Goal: Task Accomplishment & Management: Use online tool/utility

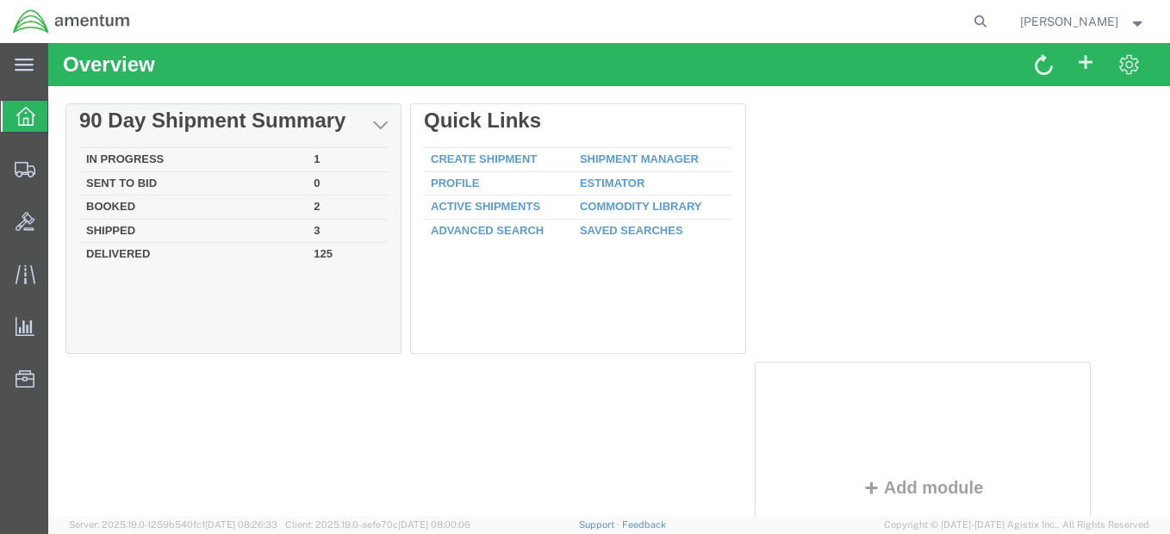
click at [139, 182] on td "Sent To Bid" at bounding box center [192, 183] width 227 height 24
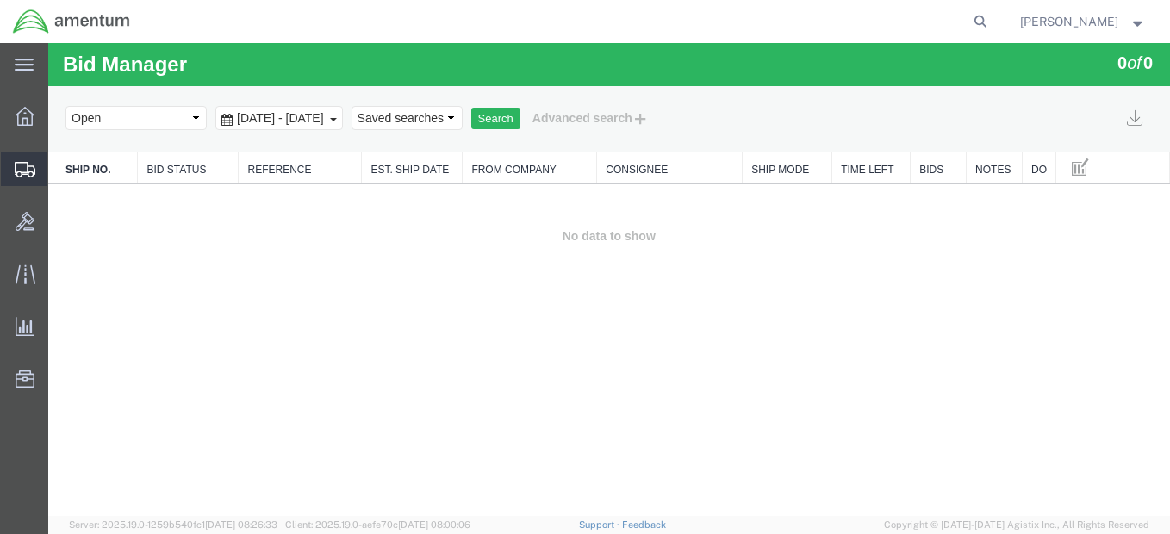
click at [0, 0] on span "Shipment Manager" at bounding box center [0, 0] width 0 height 0
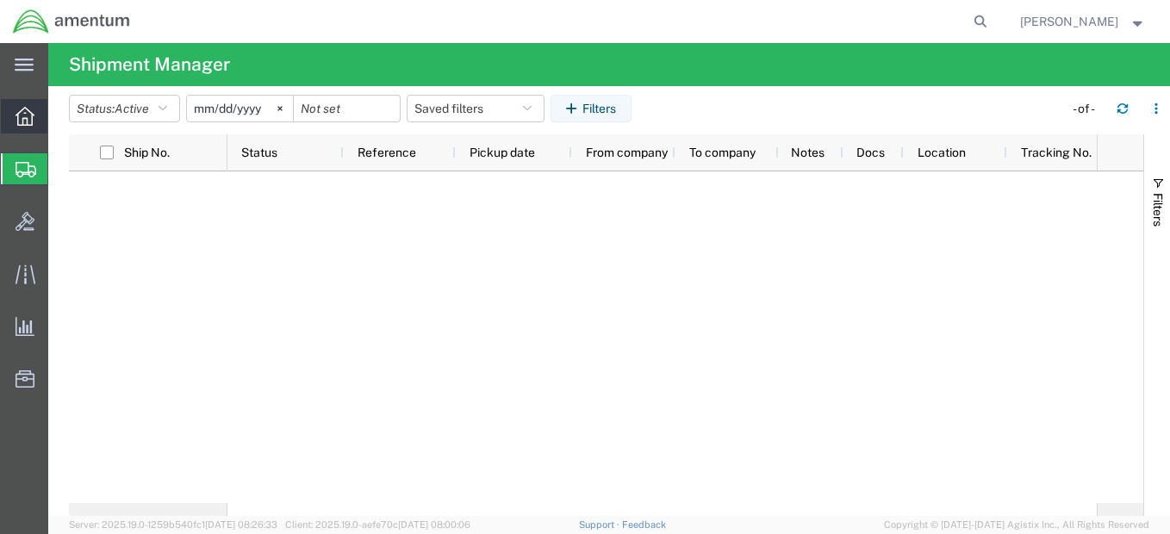
click at [15, 110] on div at bounding box center [25, 116] width 48 height 34
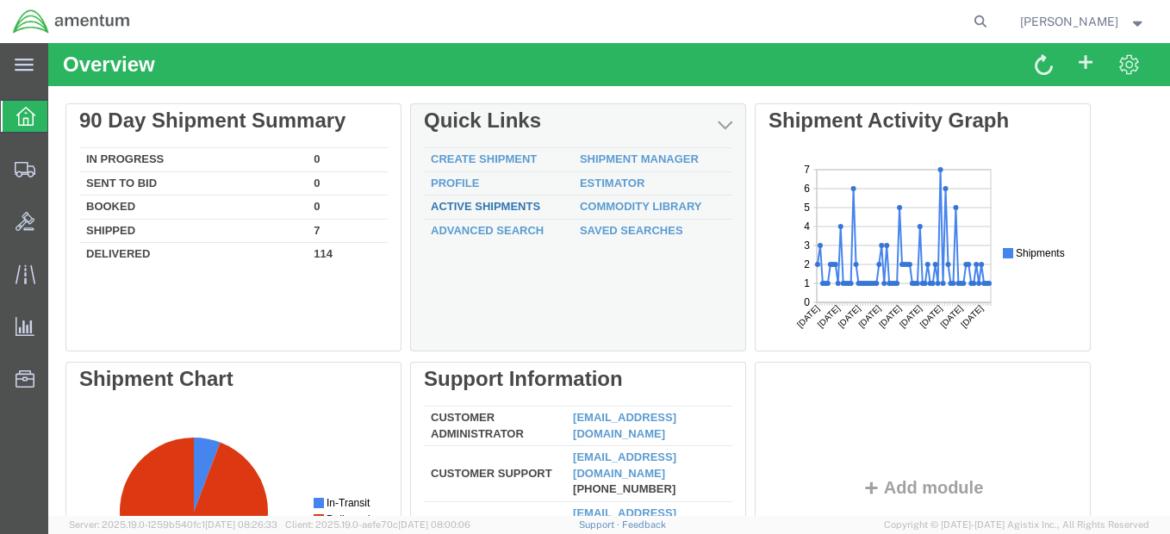
click at [453, 209] on link "Active Shipments" at bounding box center [485, 206] width 109 height 13
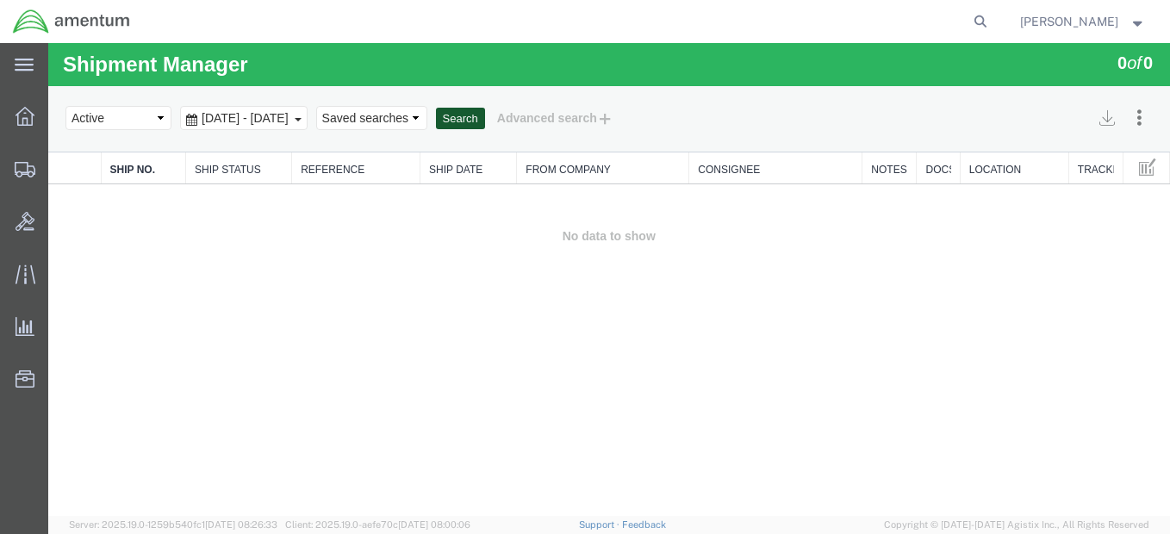
click at [485, 121] on button "Search" at bounding box center [460, 119] width 49 height 22
click at [40, 125] on div at bounding box center [25, 116] width 48 height 34
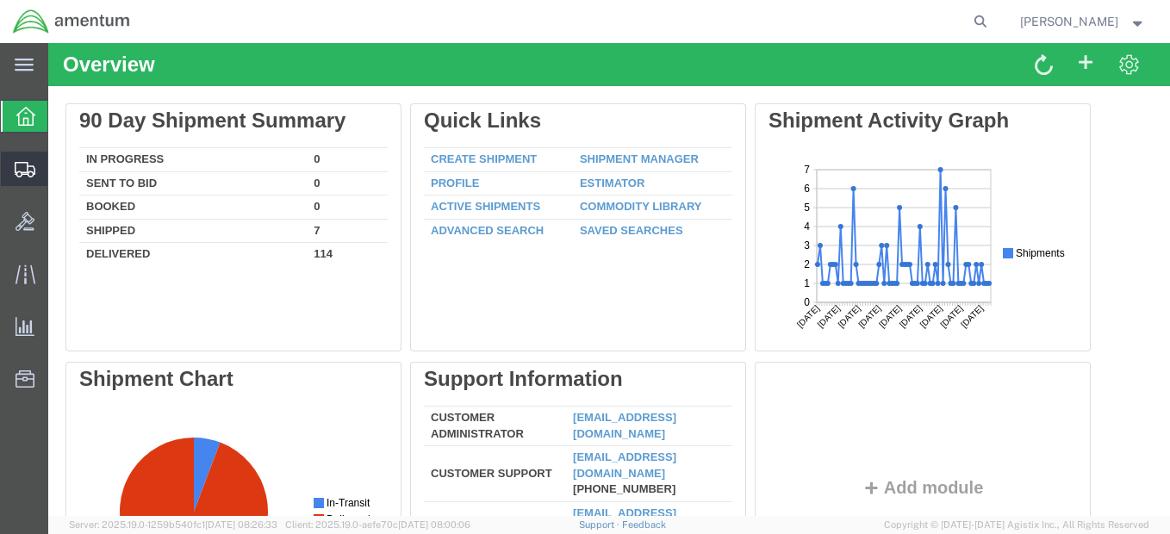
click at [0, 0] on span "Shipment Manager" at bounding box center [0, 0] width 0 height 0
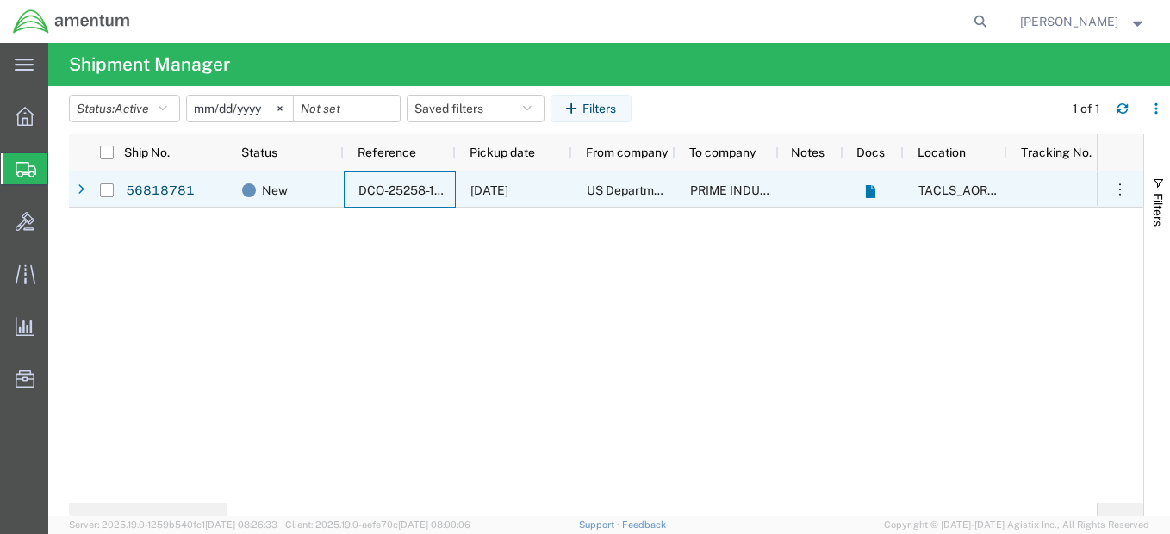
click at [390, 185] on span "DCO-25258-168135" at bounding box center [414, 191] width 112 height 14
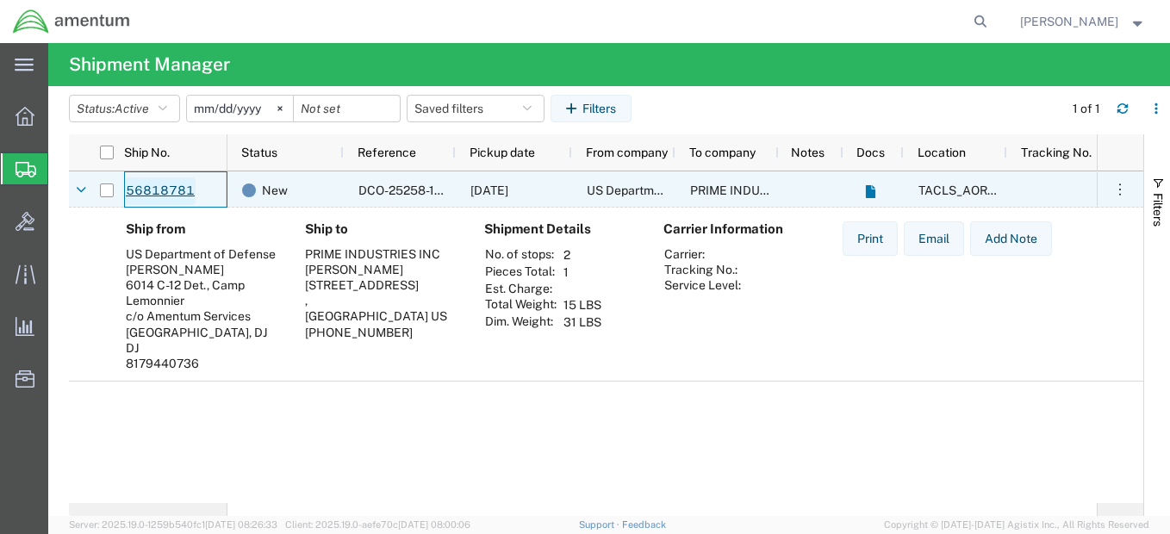
click at [145, 197] on link "56818781" at bounding box center [160, 192] width 71 height 28
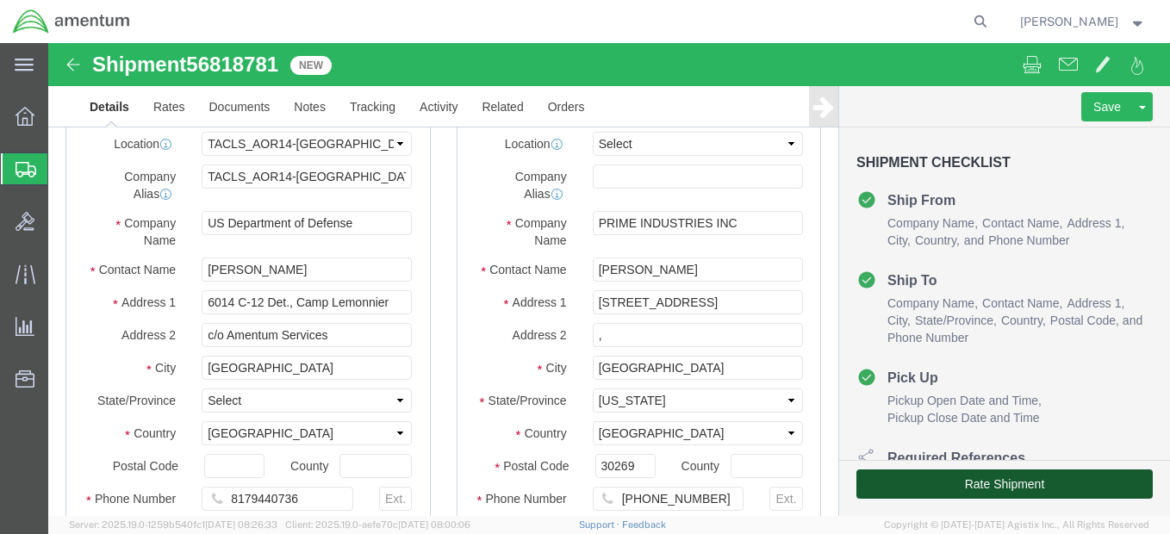
click button "Rate Shipment"
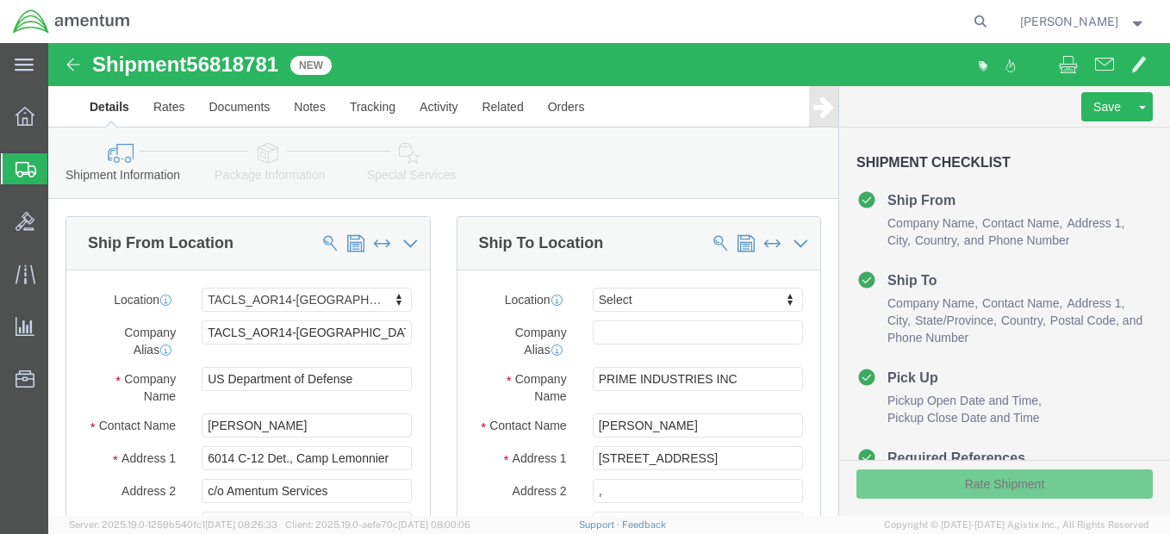
select select "42739"
select select
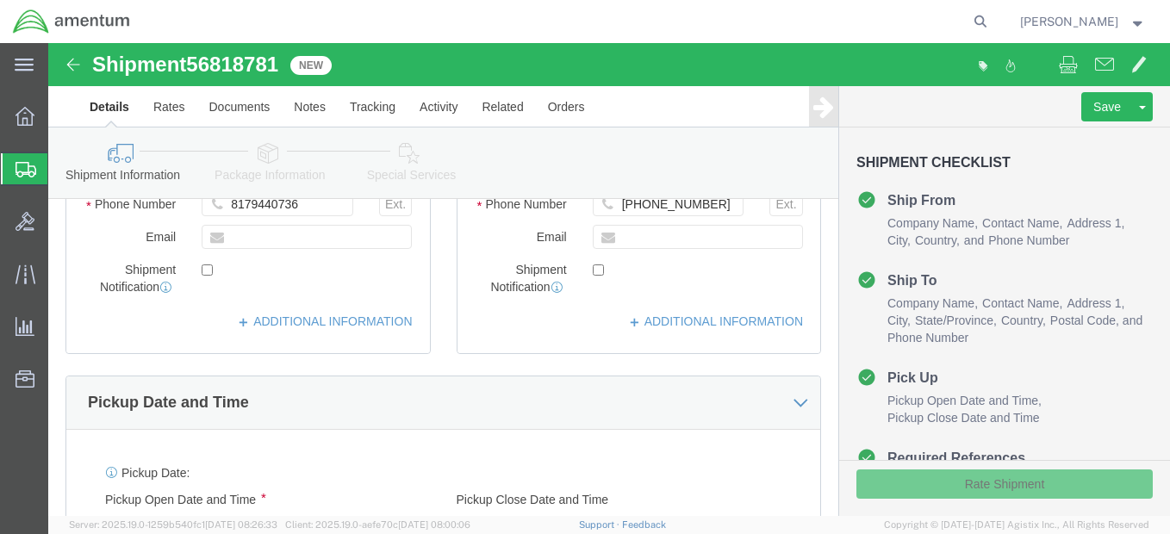
scroll to position [517, 0]
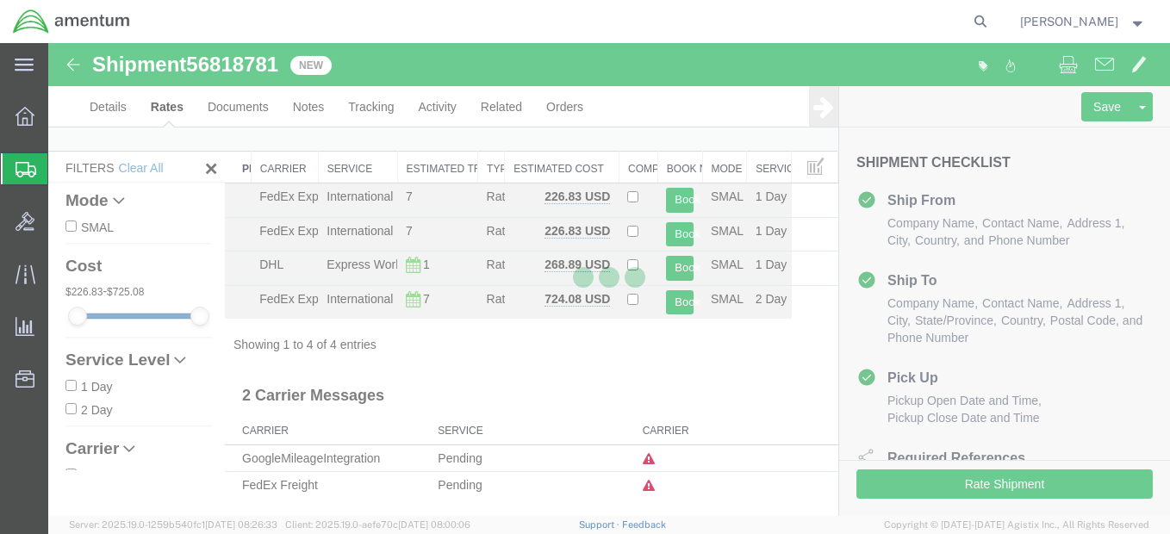
scroll to position [11, 0]
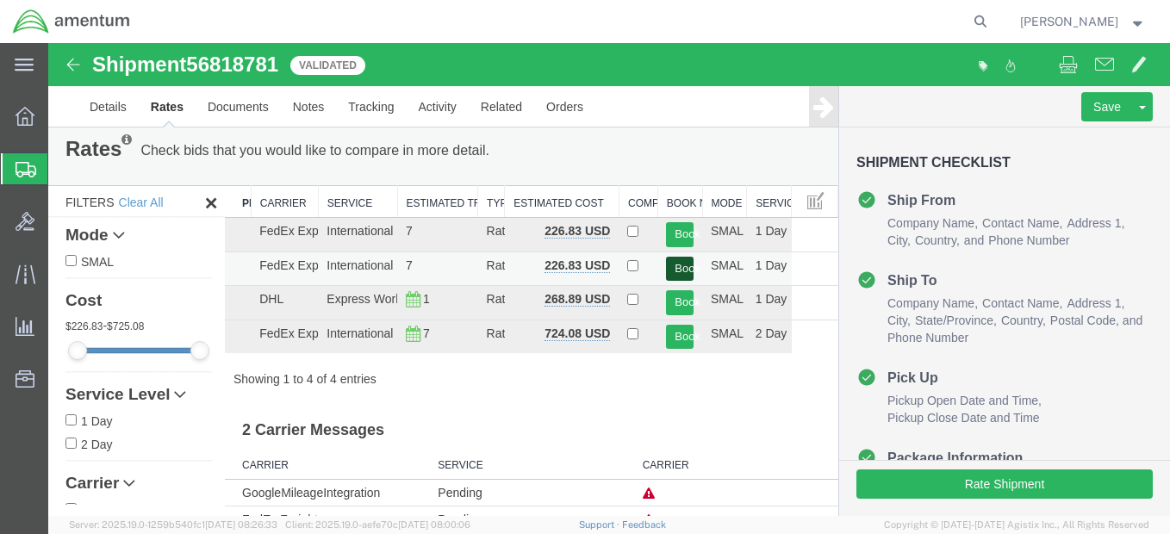
click at [670, 266] on button "Book" at bounding box center [680, 269] width 28 height 25
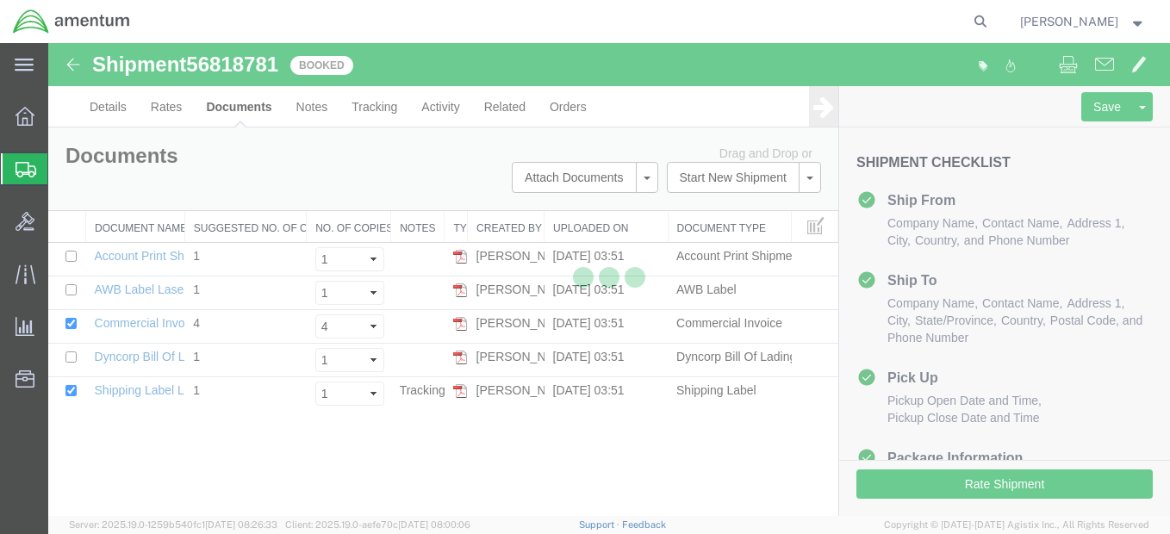
scroll to position [0, 0]
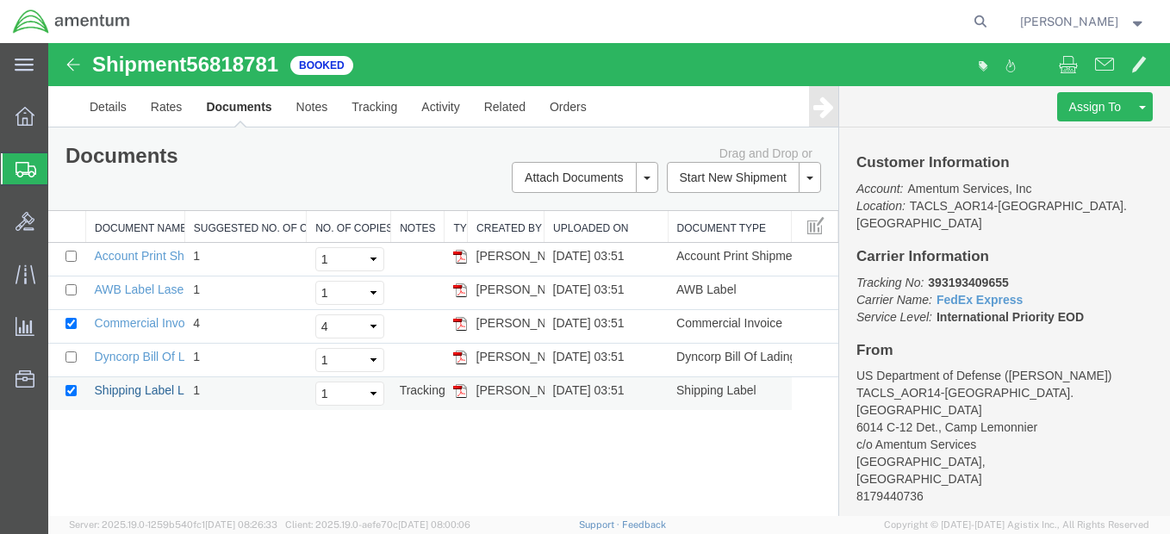
click at [132, 385] on link "Shipping Label Laser" at bounding box center [152, 390] width 114 height 14
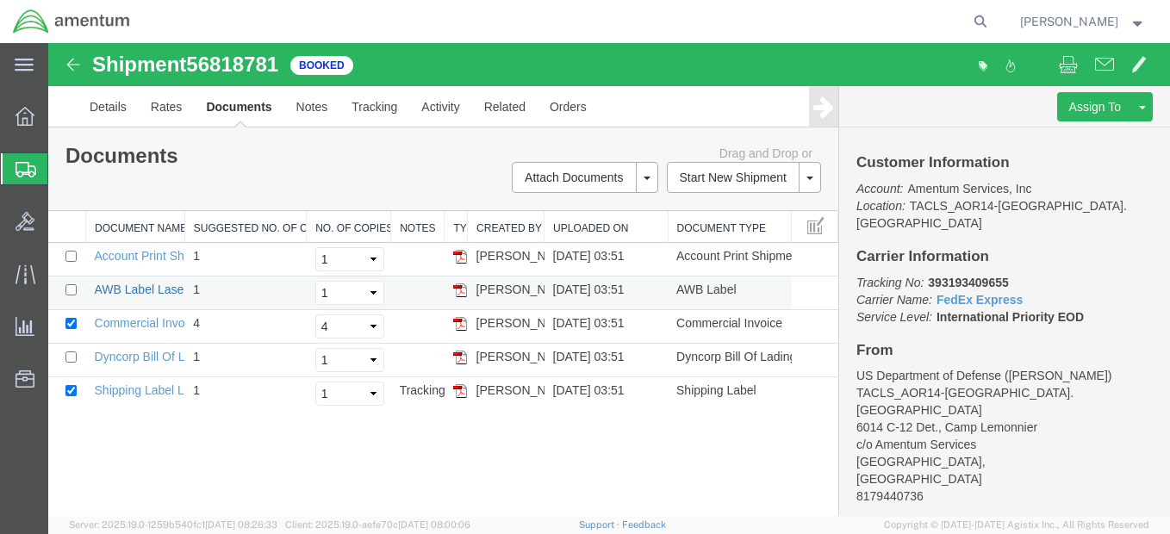
click at [161, 293] on link "AWB Label Laser" at bounding box center [141, 290] width 93 height 14
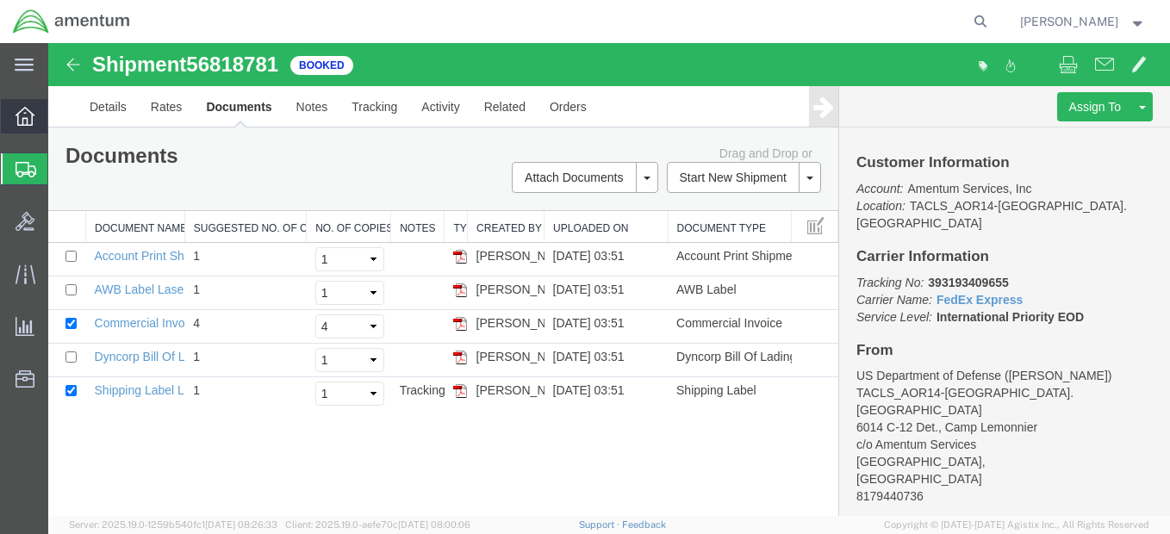
click at [18, 111] on icon at bounding box center [25, 116] width 19 height 19
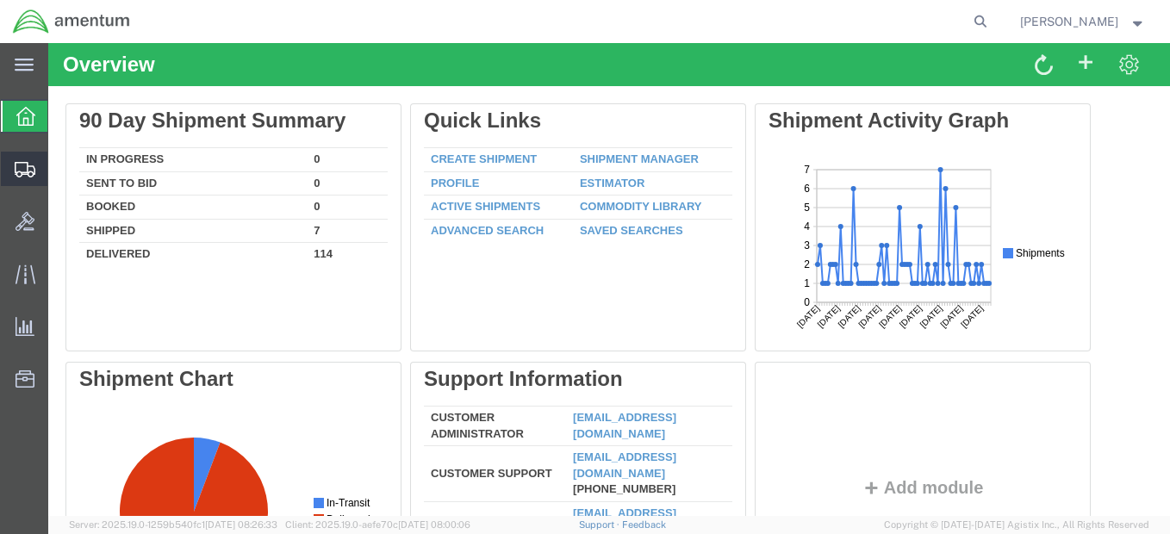
click at [0, 0] on span "Shipment Manager" at bounding box center [0, 0] width 0 height 0
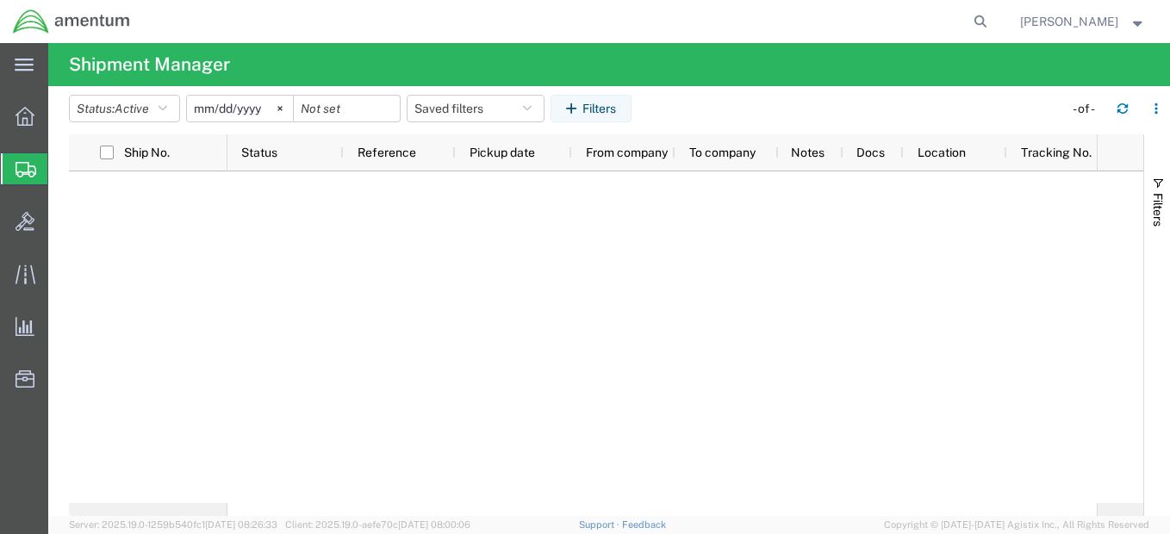
click at [0, 0] on span "Shipment Manager" at bounding box center [0, 0] width 0 height 0
click at [32, 121] on icon at bounding box center [25, 116] width 19 height 19
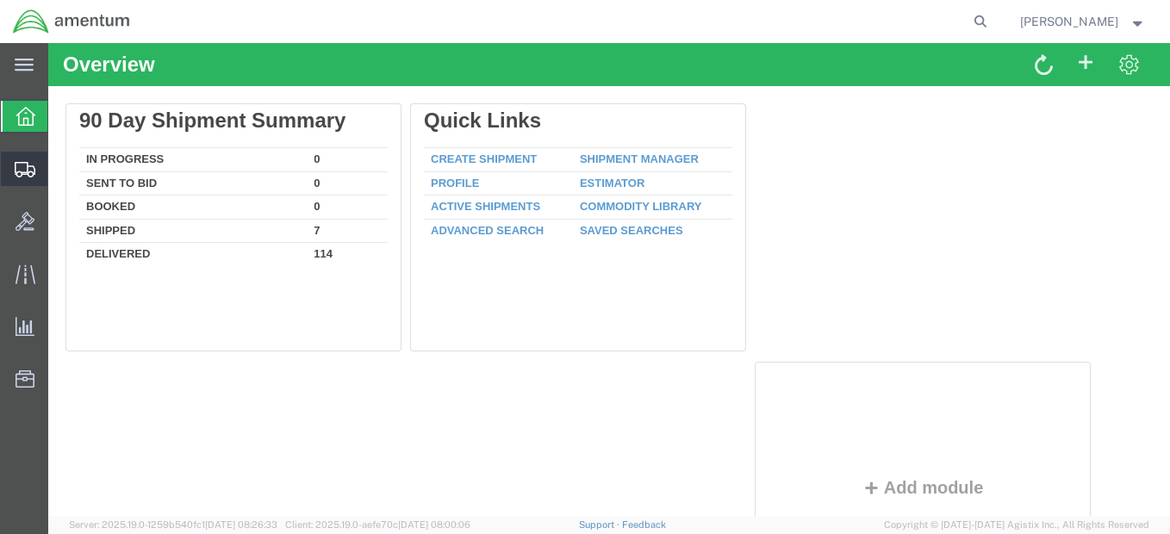
click at [0, 0] on span "Shipment Manager" at bounding box center [0, 0] width 0 height 0
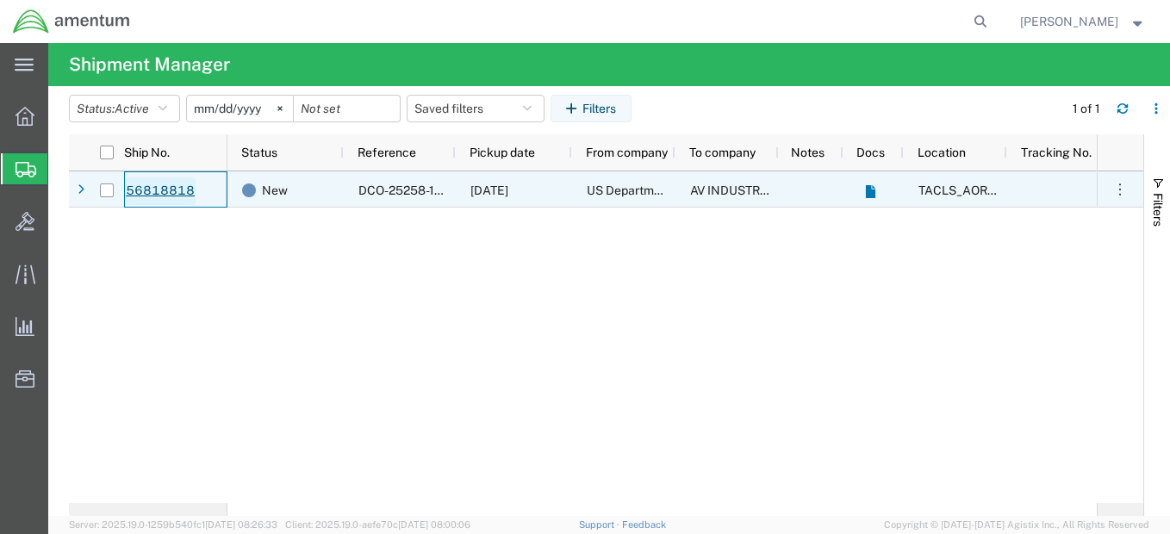
click at [183, 194] on link "56818818" at bounding box center [160, 192] width 71 height 28
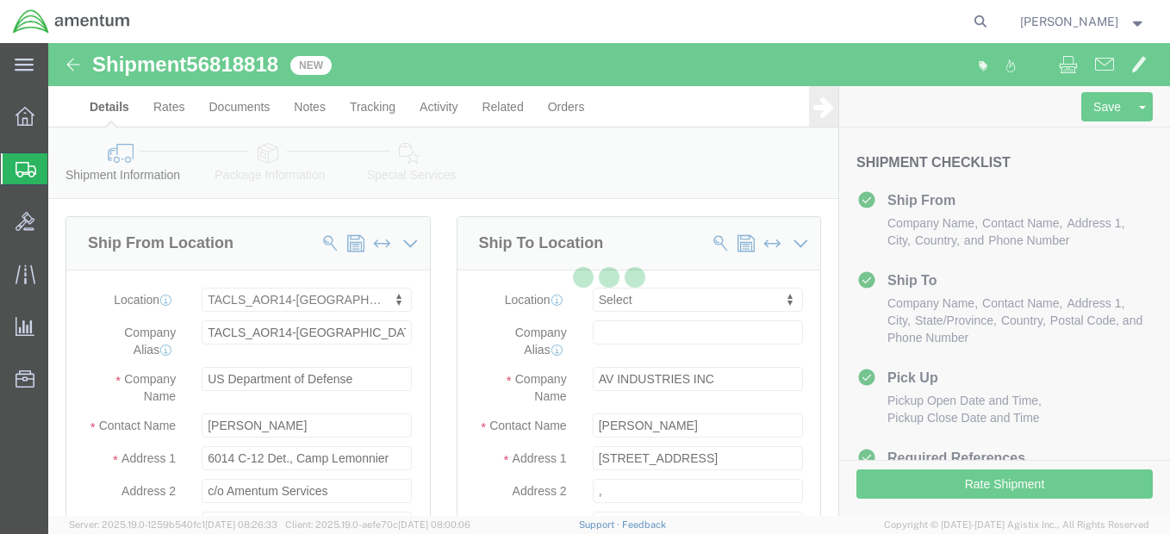
select select "42739"
select select
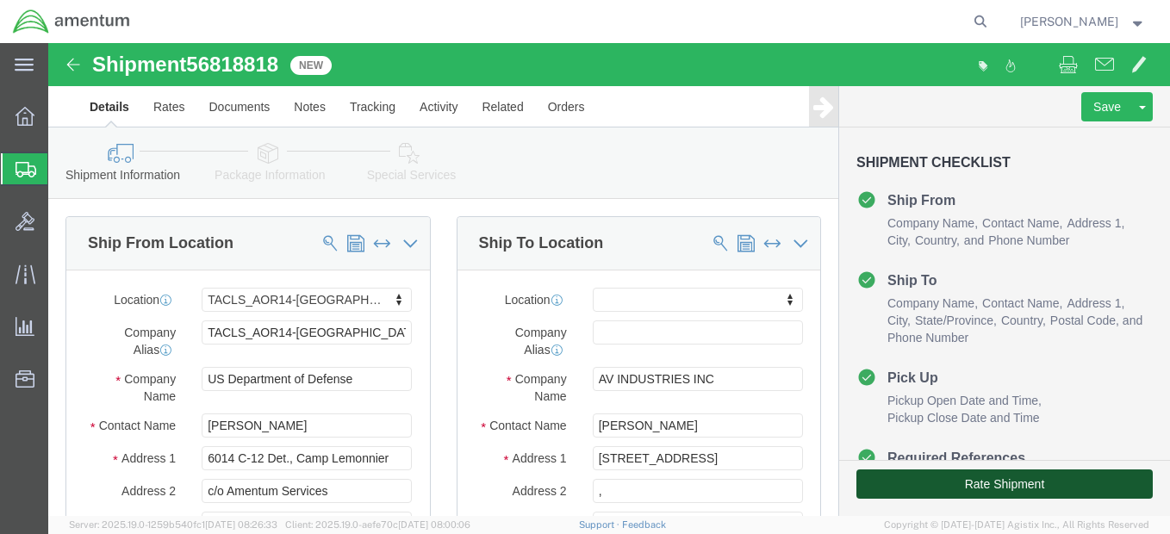
drag, startPoint x: 946, startPoint y: 489, endPoint x: 897, endPoint y: 446, distance: 65.3
click button "Rate Shipment"
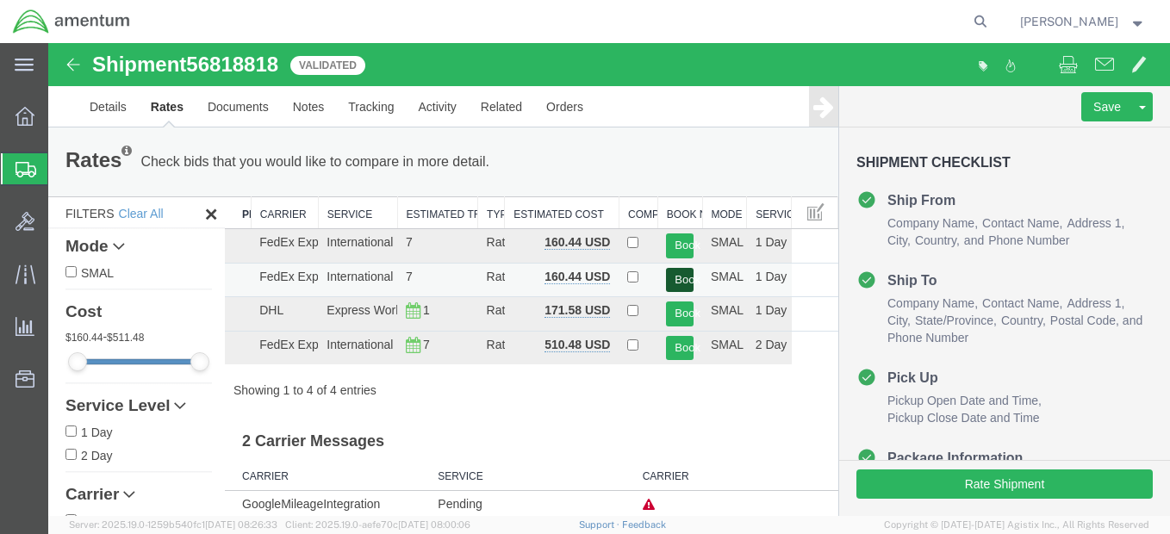
click at [673, 277] on button "Book" at bounding box center [680, 280] width 28 height 25
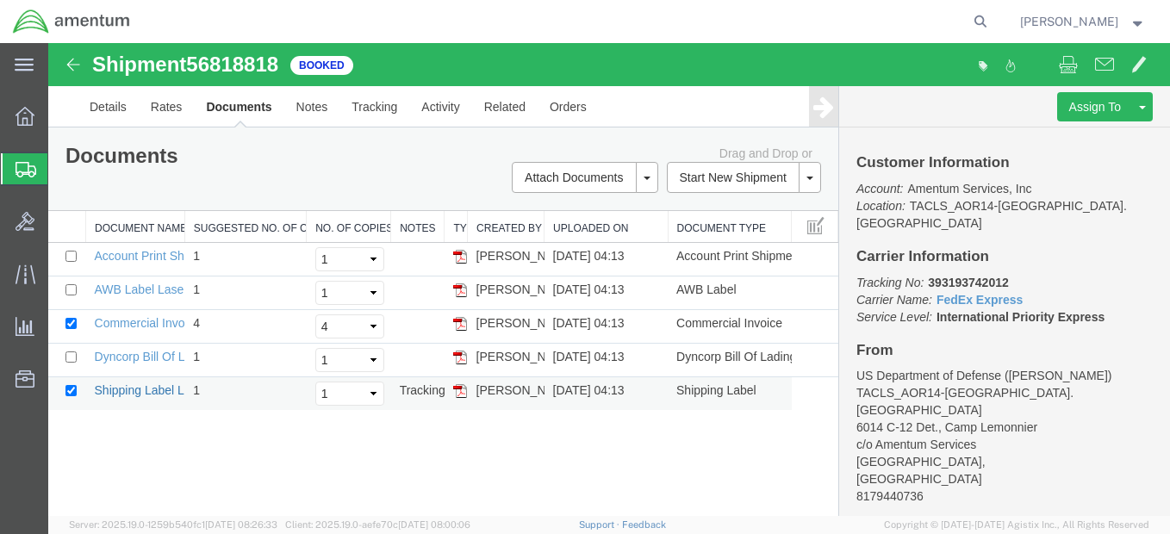
click at [126, 383] on link "Shipping Label Laser" at bounding box center [152, 390] width 114 height 14
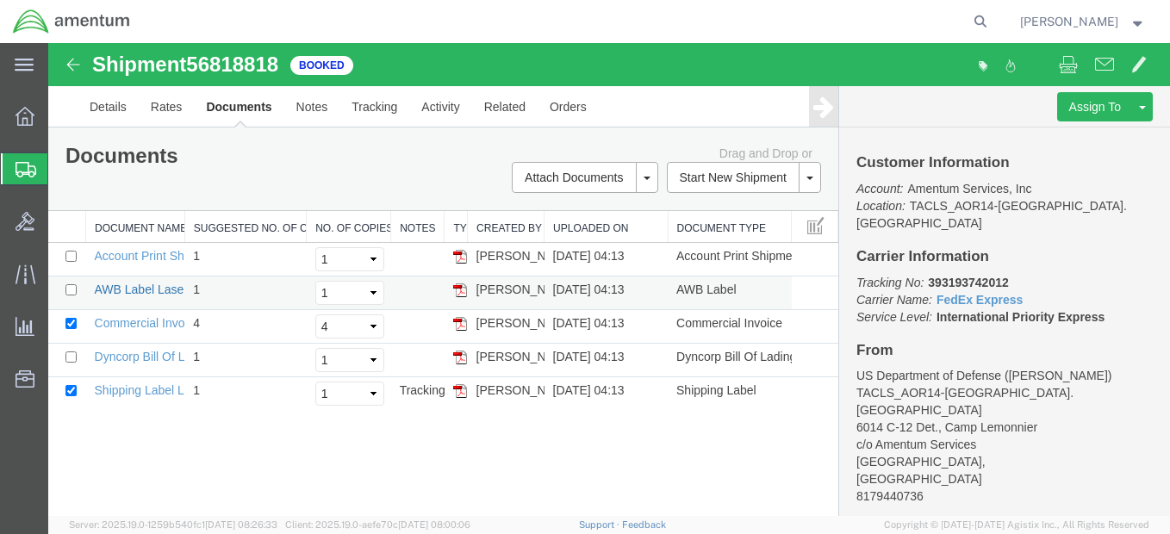
click at [146, 293] on link "AWB Label Laser" at bounding box center [141, 290] width 93 height 14
click at [115, 290] on link "AWB Label Laser" at bounding box center [141, 290] width 93 height 14
